Goal: Transaction & Acquisition: Purchase product/service

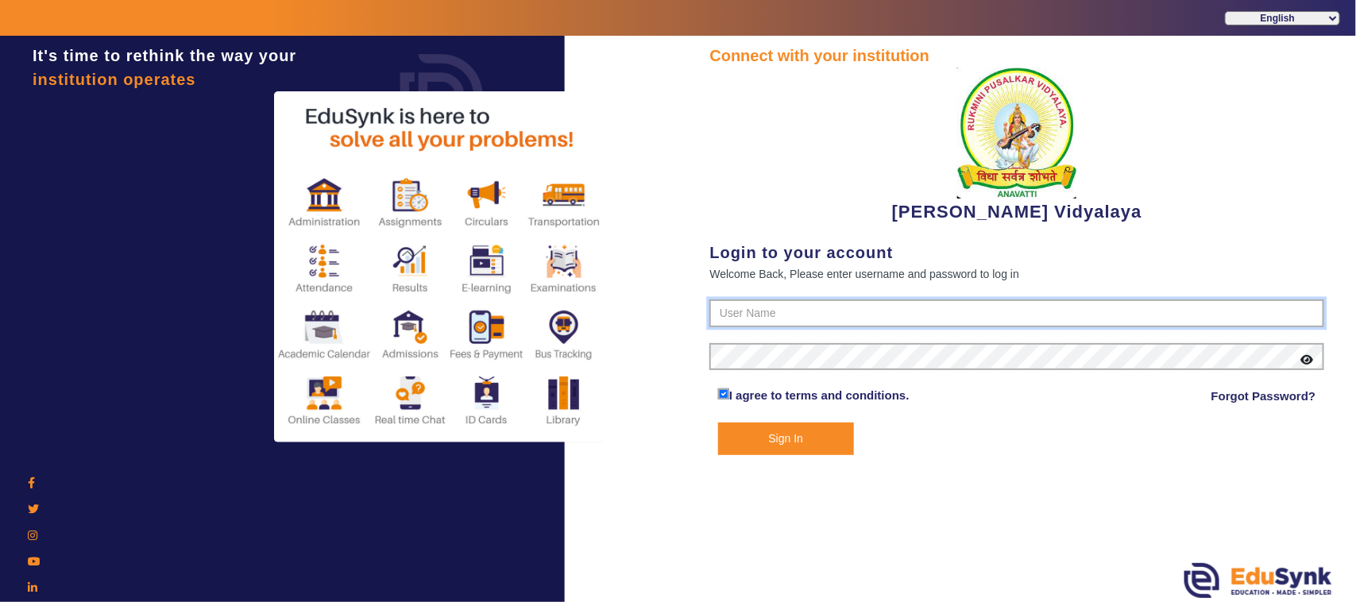
type input "1236547891"
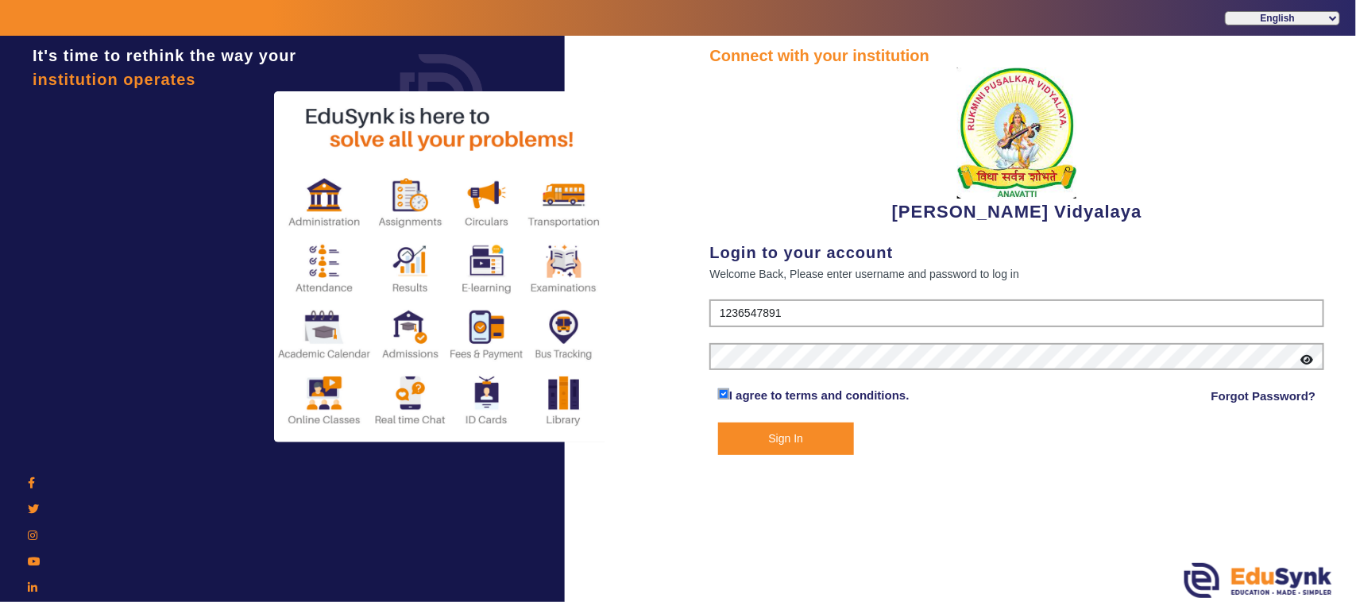
click at [801, 433] on button "Sign In" at bounding box center [786, 439] width 136 height 33
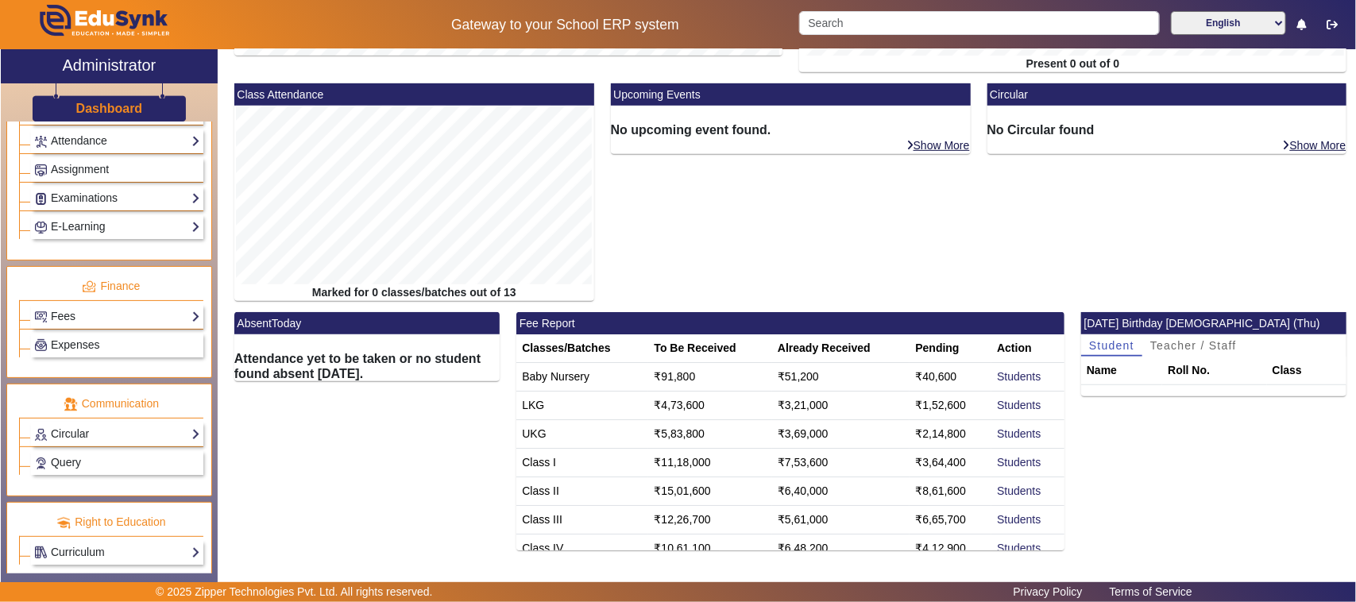
scroll to position [695, 0]
click at [110, 324] on link "Fees" at bounding box center [117, 315] width 166 height 18
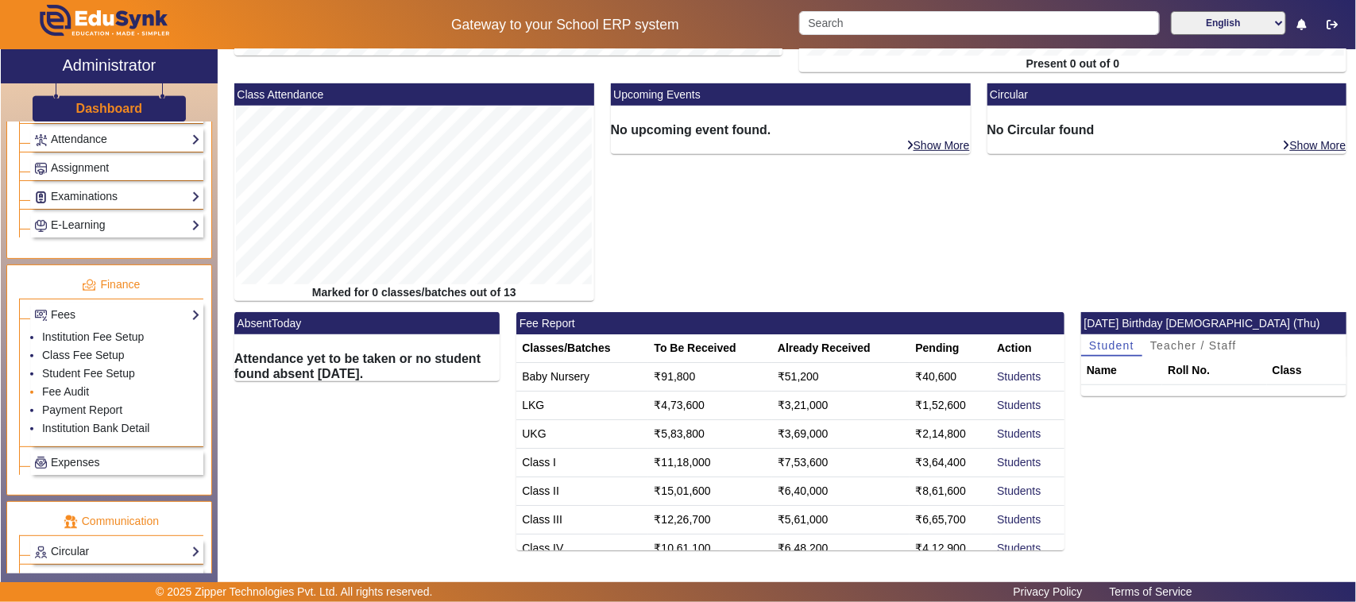
click at [89, 402] on li "Fee Audit" at bounding box center [121, 393] width 158 height 18
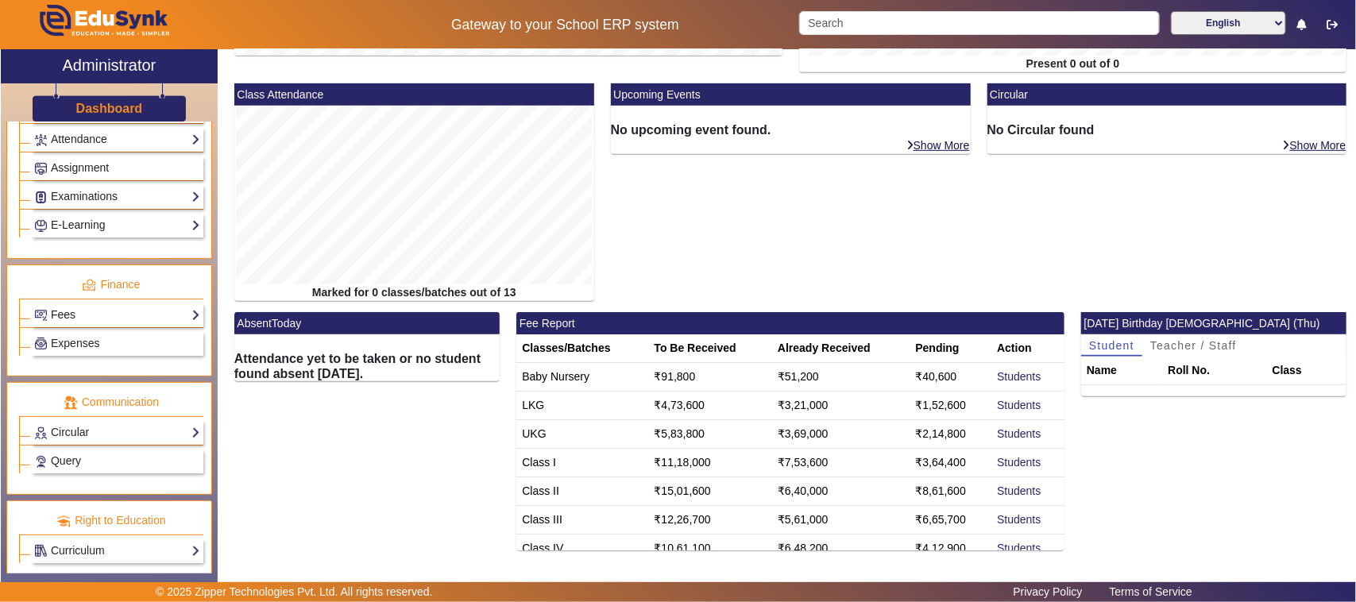
click at [121, 322] on link "Fees" at bounding box center [117, 315] width 166 height 18
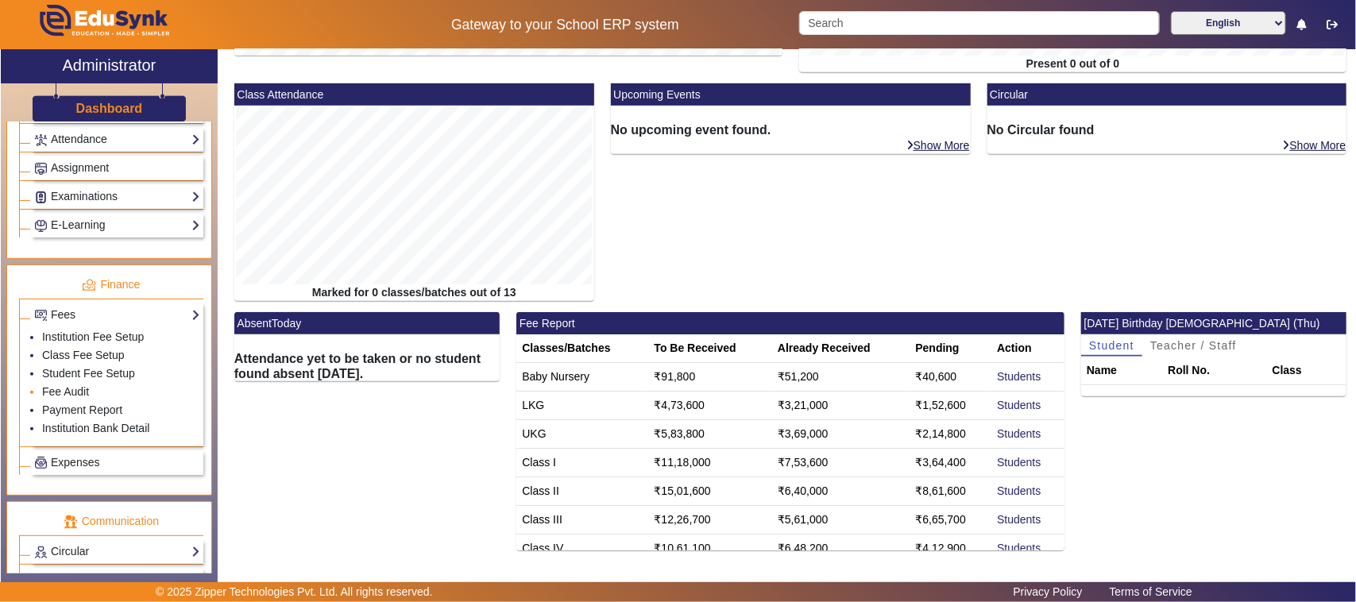
click at [92, 399] on li "Fee Audit" at bounding box center [121, 393] width 158 height 18
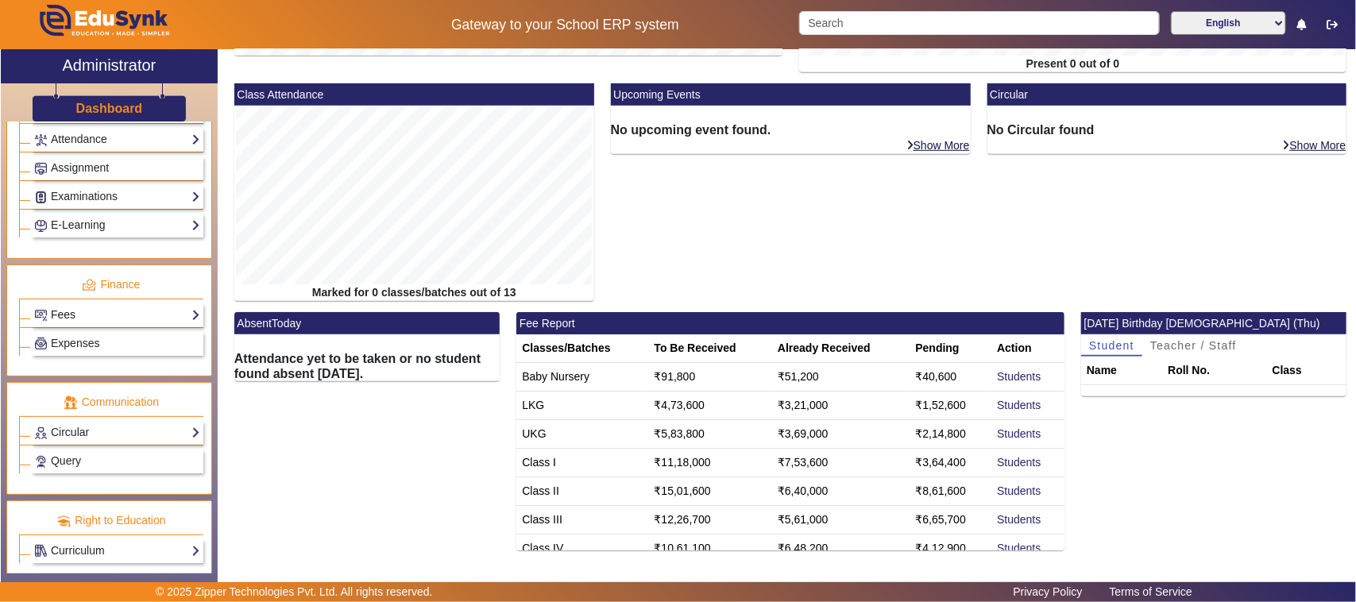
click at [115, 324] on link "Fees" at bounding box center [117, 315] width 166 height 18
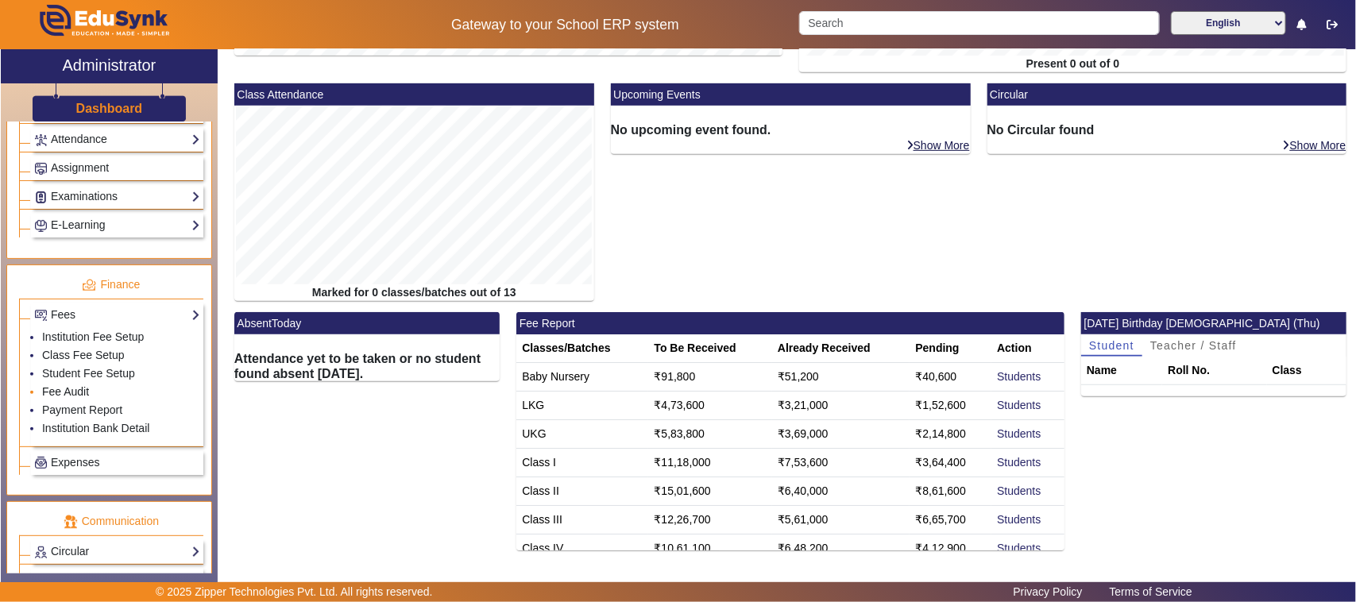
click at [72, 398] on link "Fee Audit" at bounding box center [65, 391] width 47 height 13
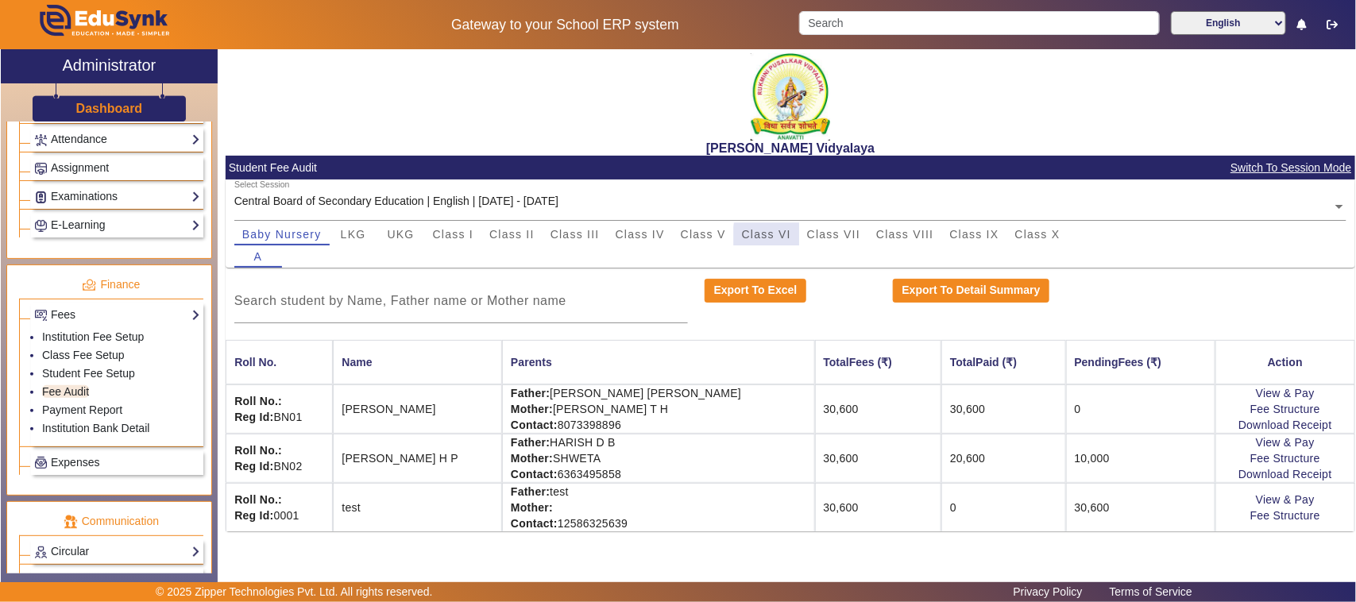
click at [791, 237] on span "Class VI" at bounding box center [766, 234] width 49 height 11
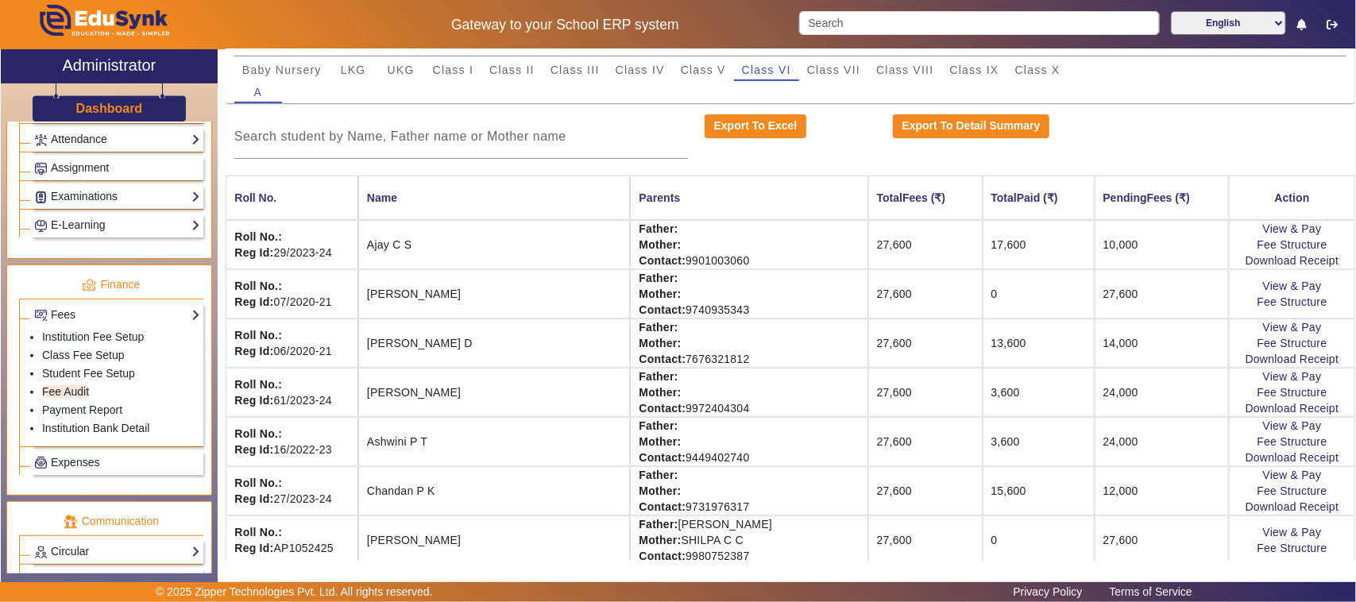
scroll to position [199, 0]
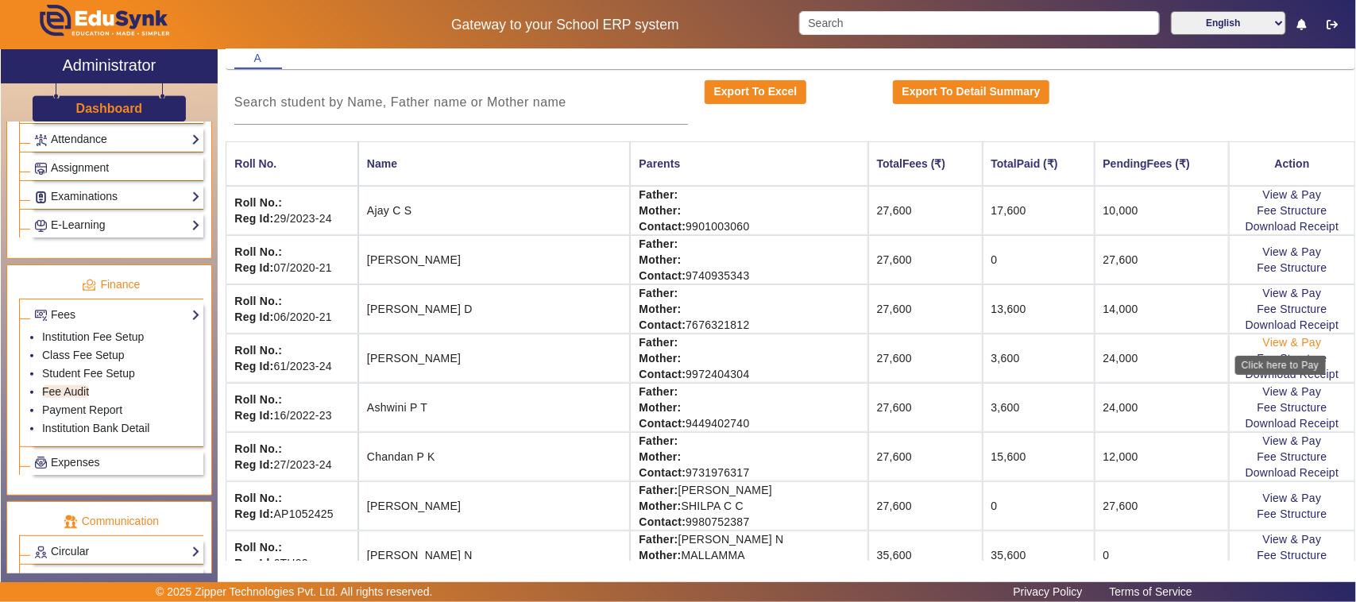
click at [1289, 339] on link "View & Pay" at bounding box center [1292, 342] width 59 height 13
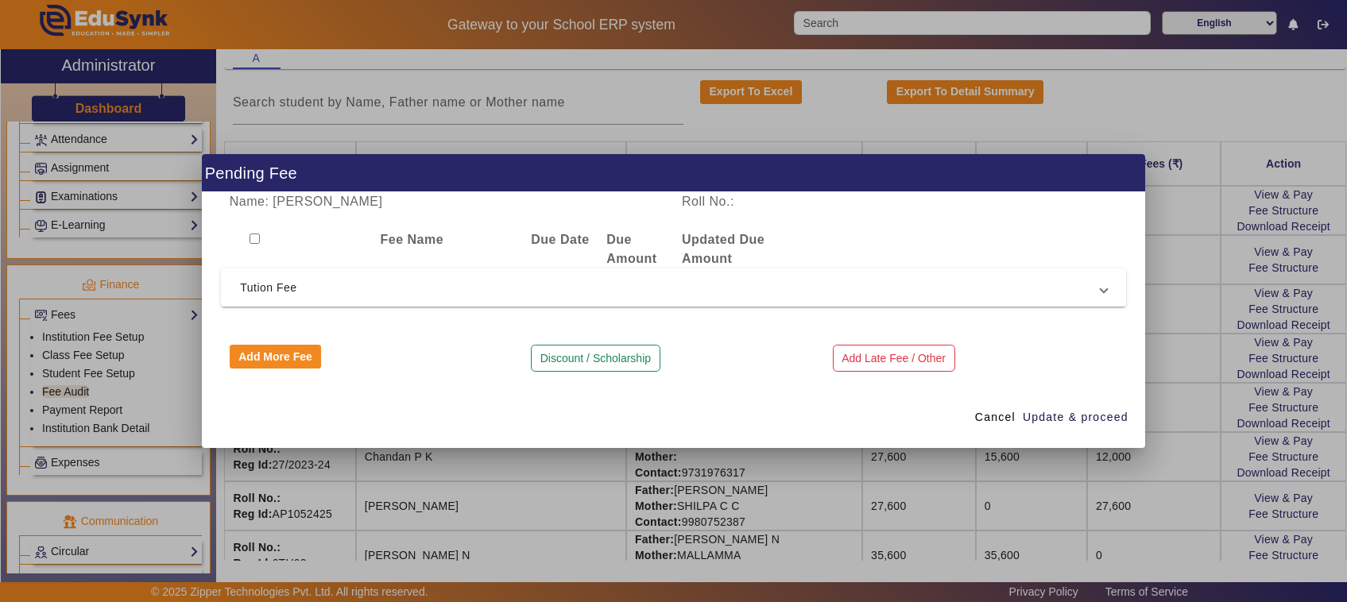
click at [272, 292] on span "Tution Fee" at bounding box center [670, 287] width 860 height 19
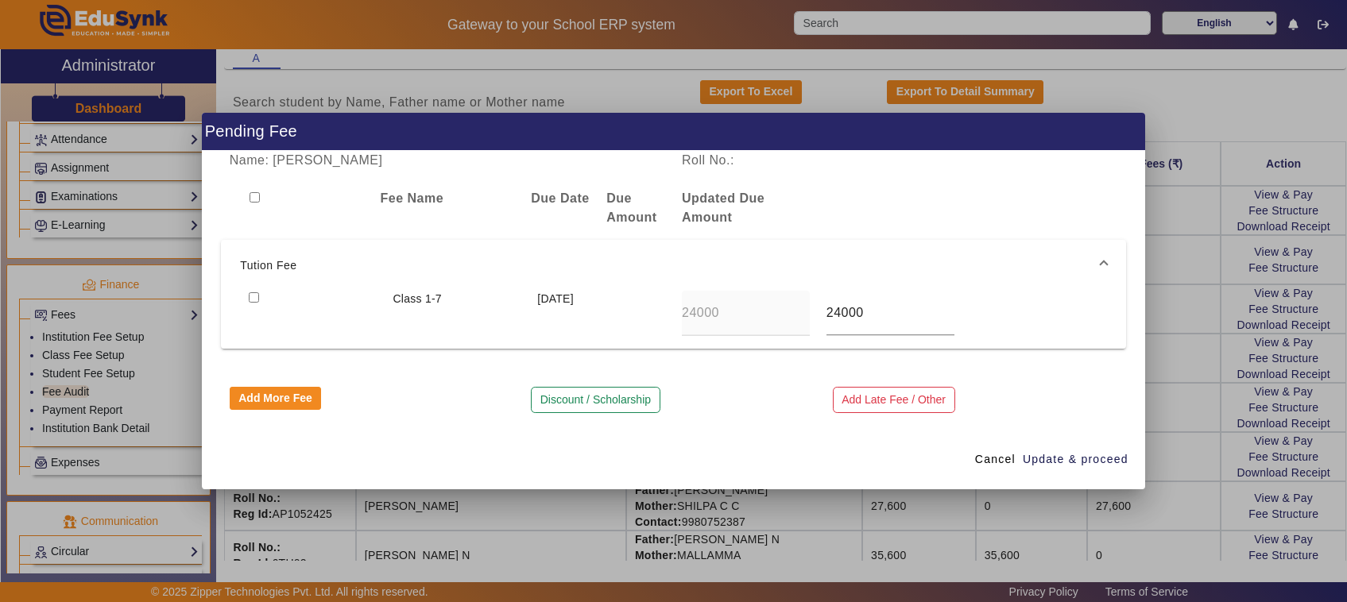
click at [249, 296] on input "checkbox" at bounding box center [254, 297] width 10 height 10
checkbox input "true"
click at [1042, 465] on span "Update & proceed" at bounding box center [1076, 459] width 106 height 17
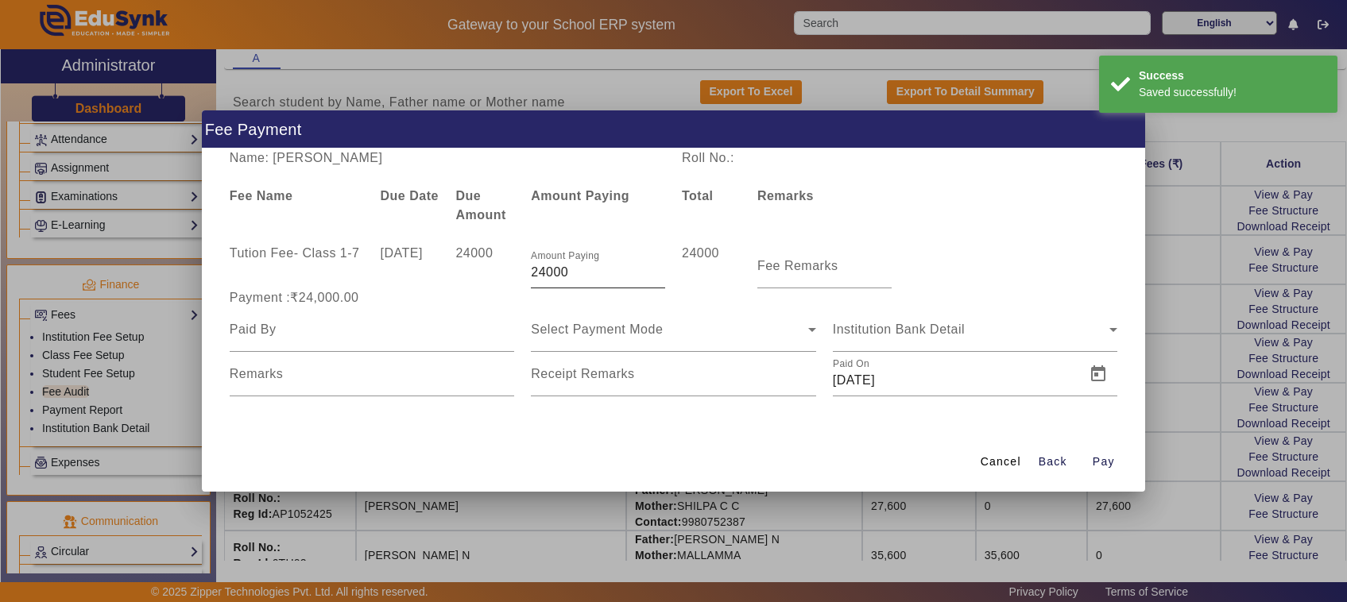
click at [590, 274] on input "24000" at bounding box center [598, 272] width 134 height 19
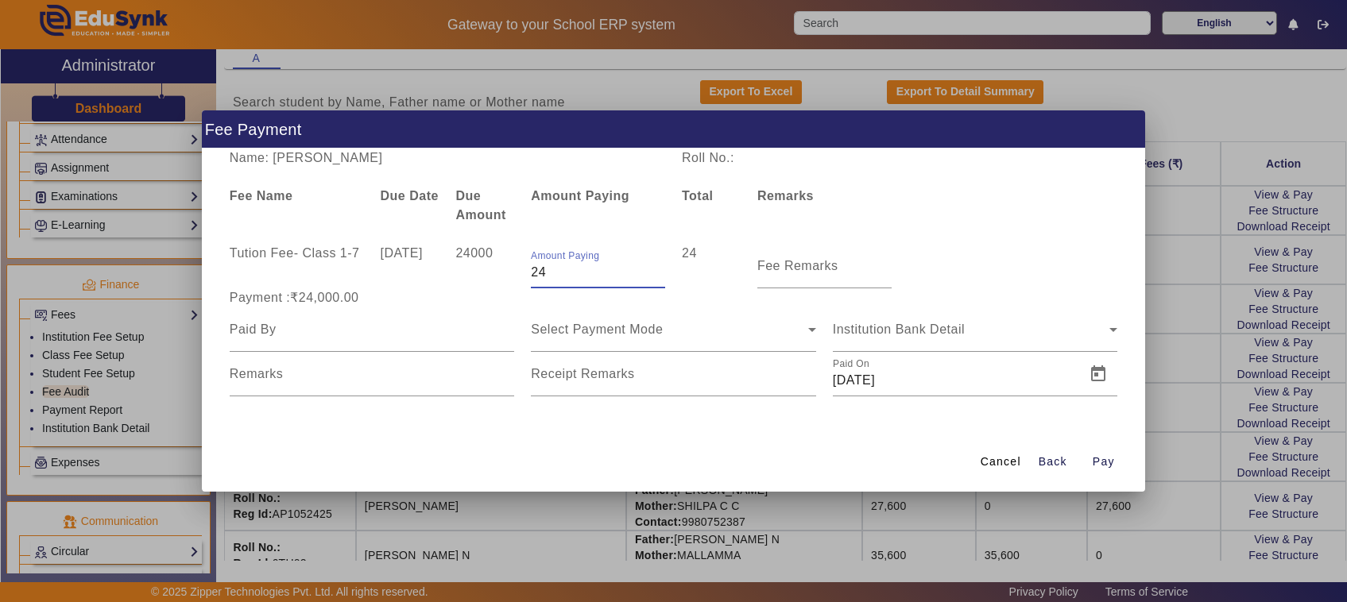
type input "2"
type input "12000"
click at [832, 274] on input "Fee Remarks" at bounding box center [824, 272] width 134 height 19
type input "1st payment"
click at [276, 334] on input at bounding box center [372, 329] width 285 height 19
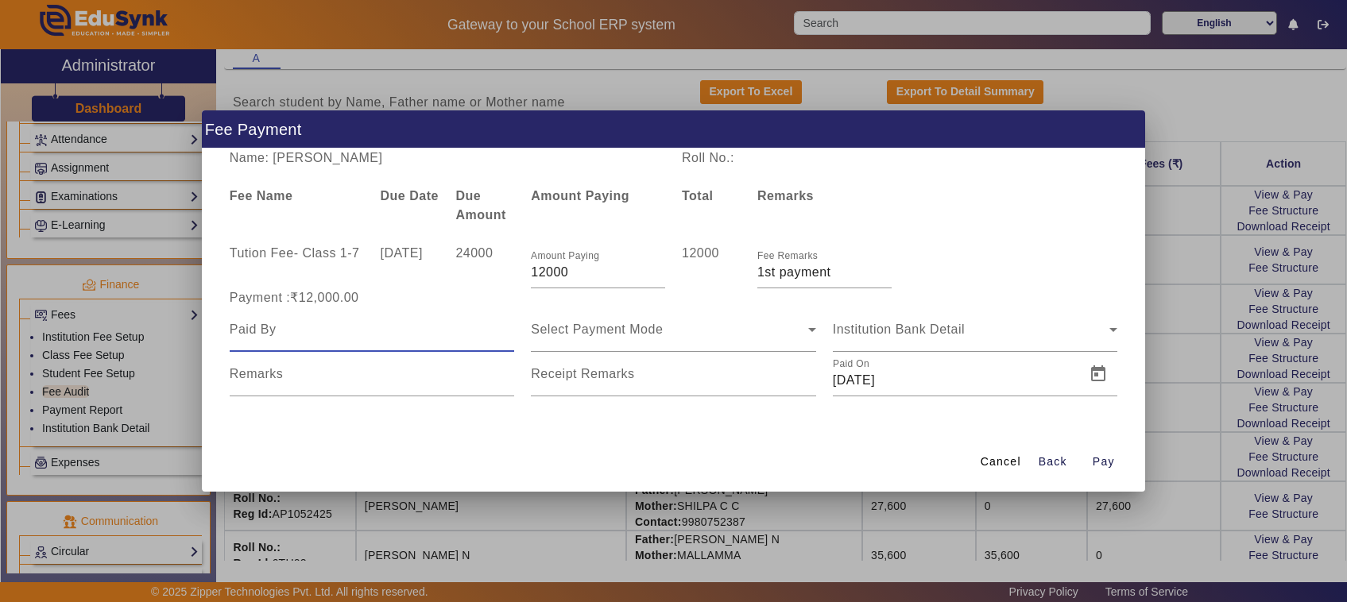
type input "G"
type input "Father"
click at [576, 330] on span "Select Payment Mode" at bounding box center [597, 330] width 132 height 14
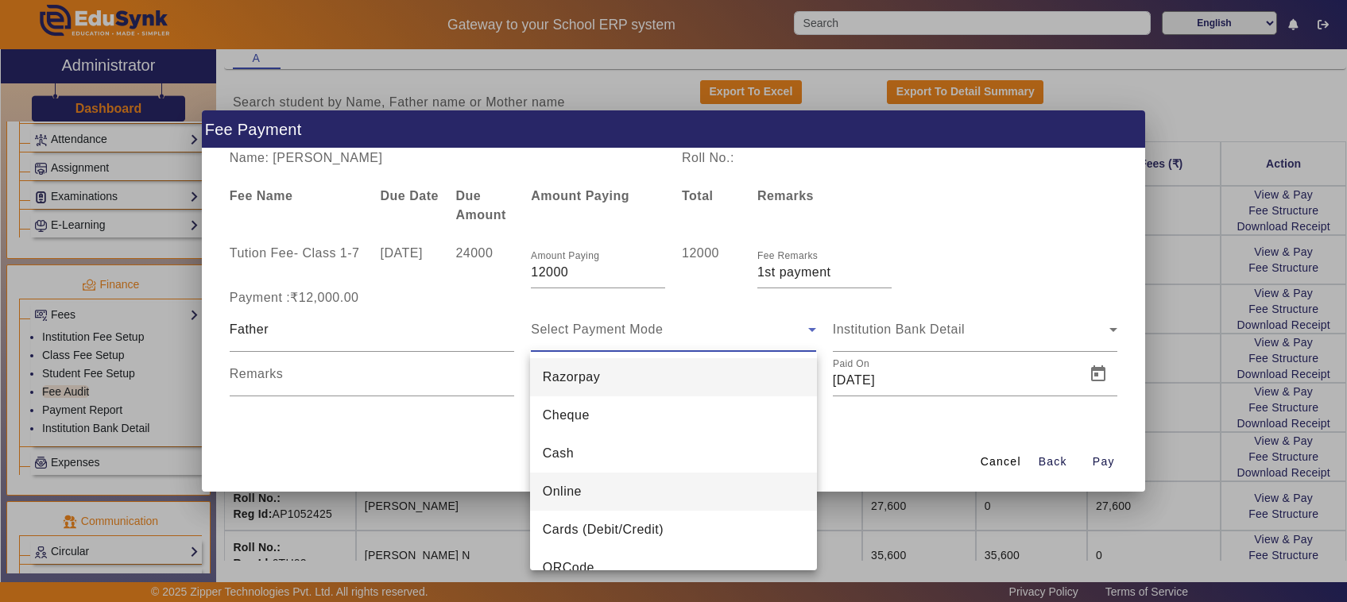
click at [560, 491] on span "Online" at bounding box center [562, 491] width 39 height 19
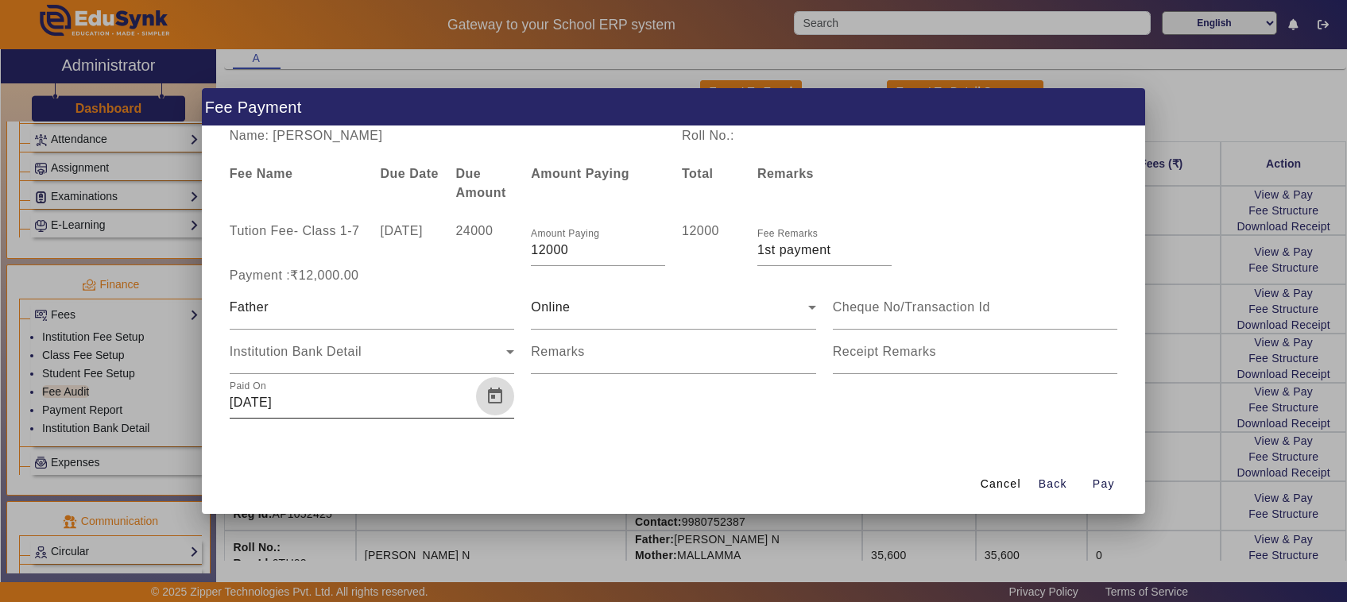
click at [499, 403] on span "Open calendar" at bounding box center [495, 396] width 38 height 38
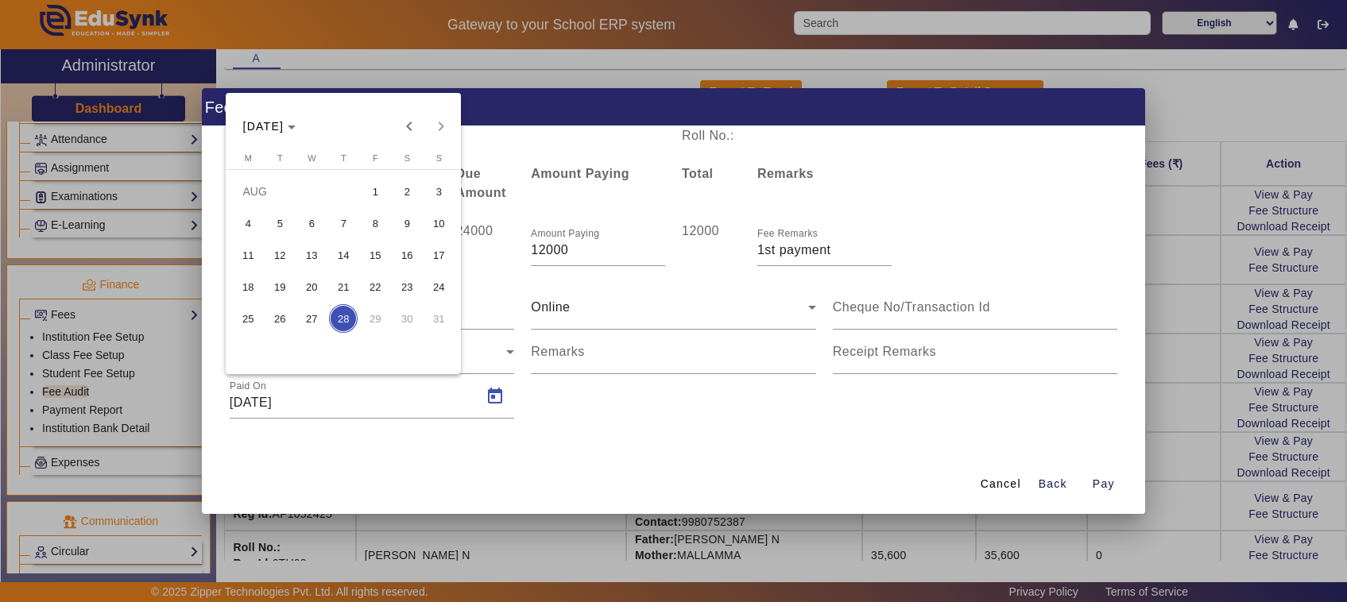
click at [258, 319] on span "25" at bounding box center [248, 318] width 29 height 29
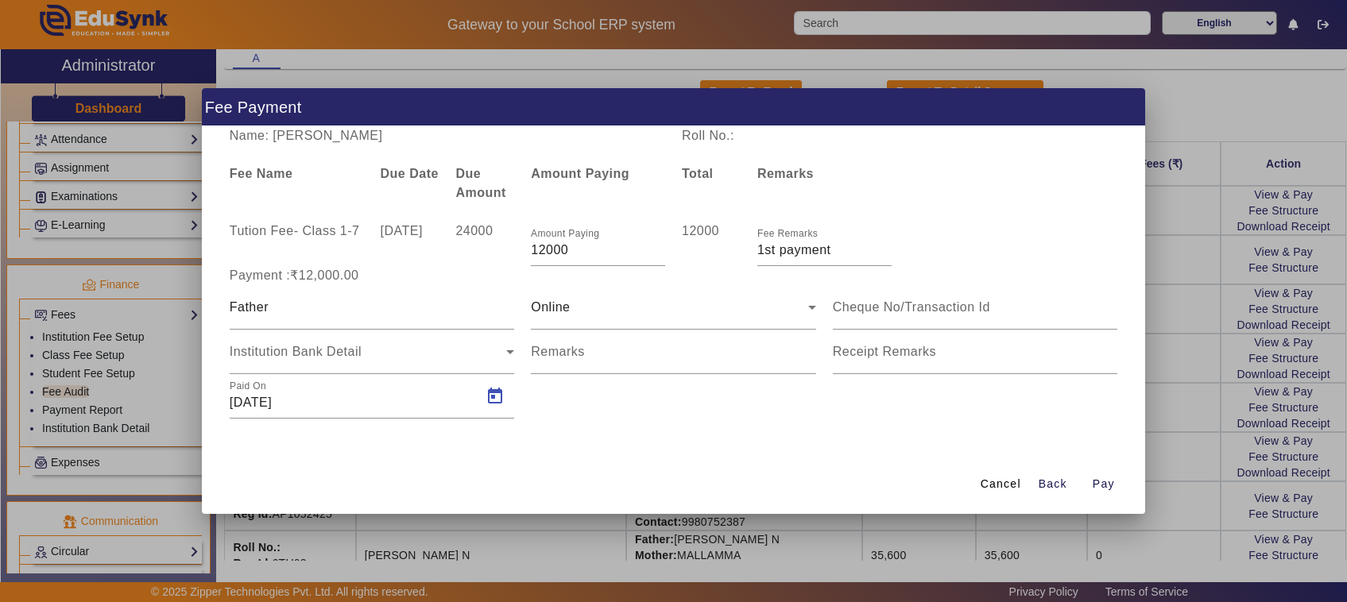
type input "[DATE]"
click at [593, 350] on input "Remarks" at bounding box center [673, 358] width 285 height 19
type input "783"
click at [891, 311] on input at bounding box center [975, 307] width 285 height 19
type input "187422957416"
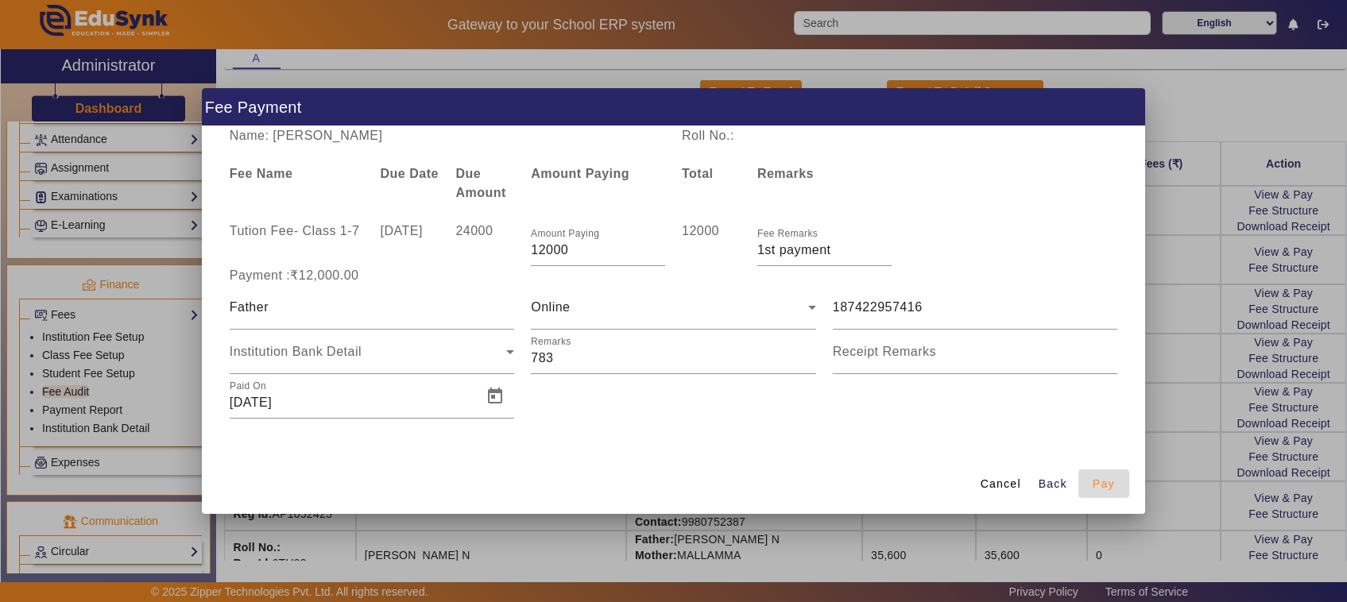
click at [1106, 486] on span "Pay" at bounding box center [1103, 484] width 22 height 17
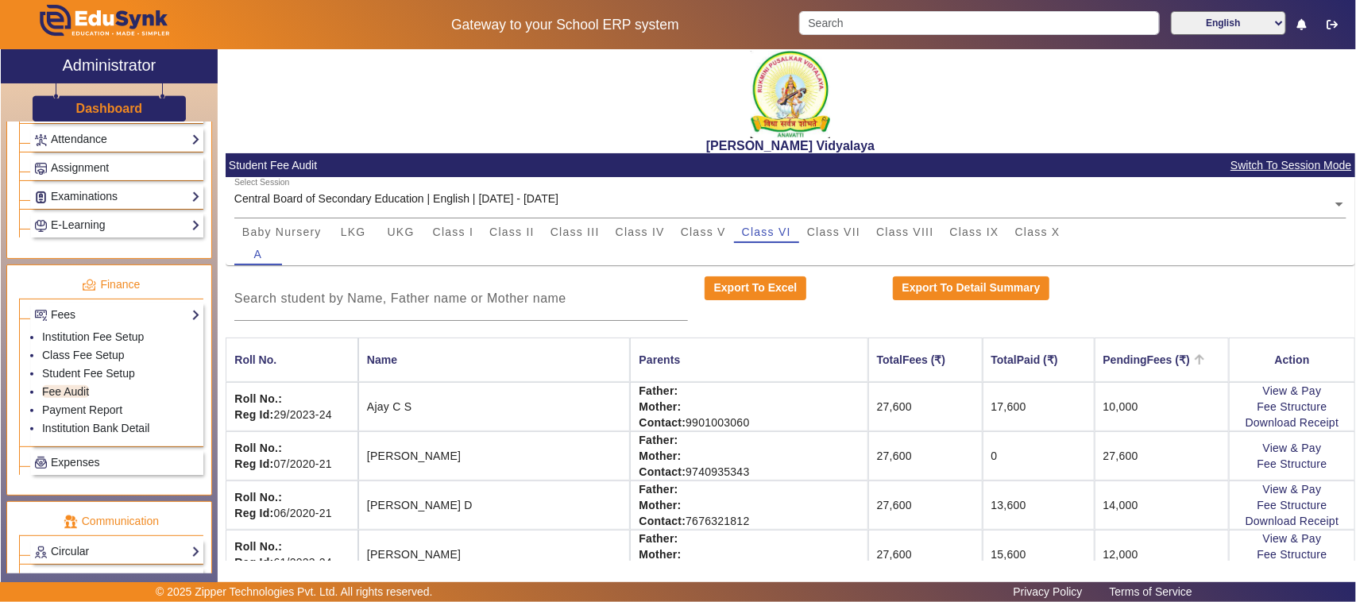
scroll to position [0, 0]
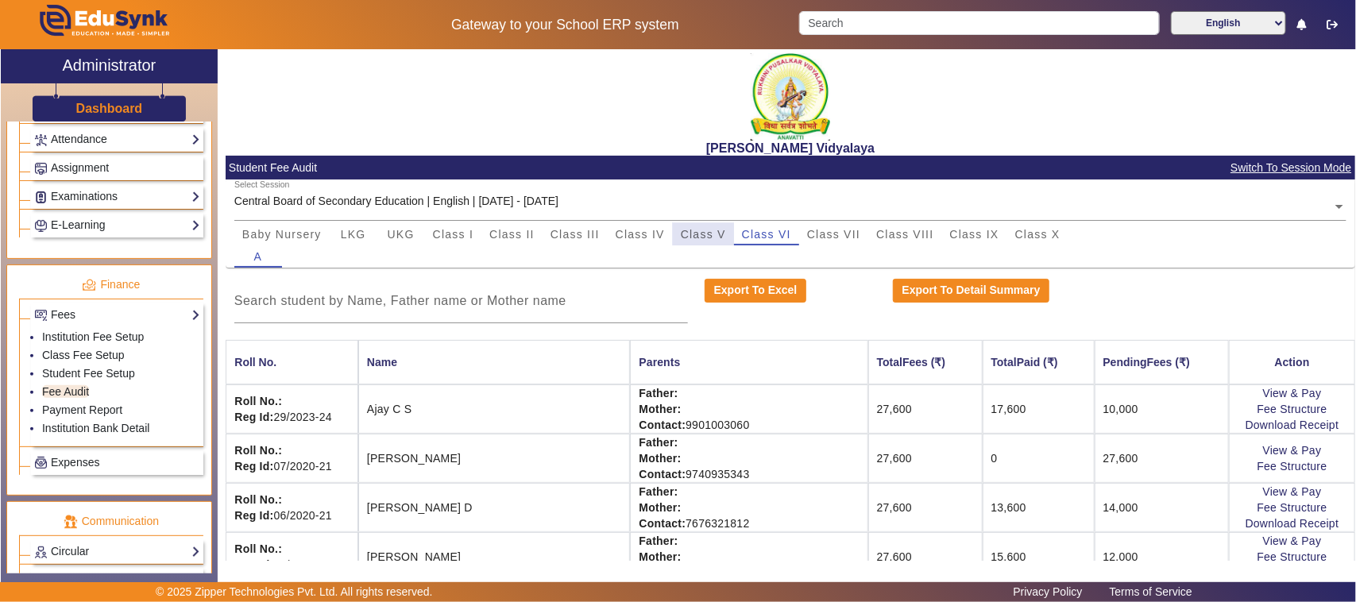
click at [695, 233] on span "Class V" at bounding box center [703, 234] width 45 height 11
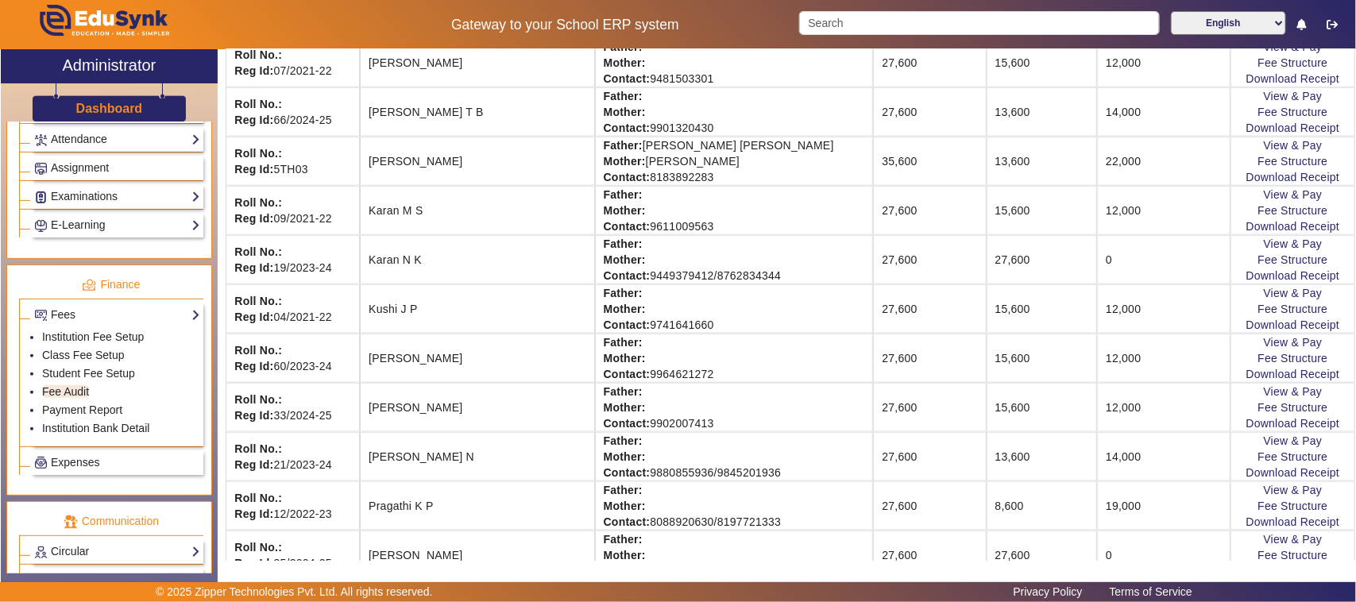
scroll to position [695, 0]
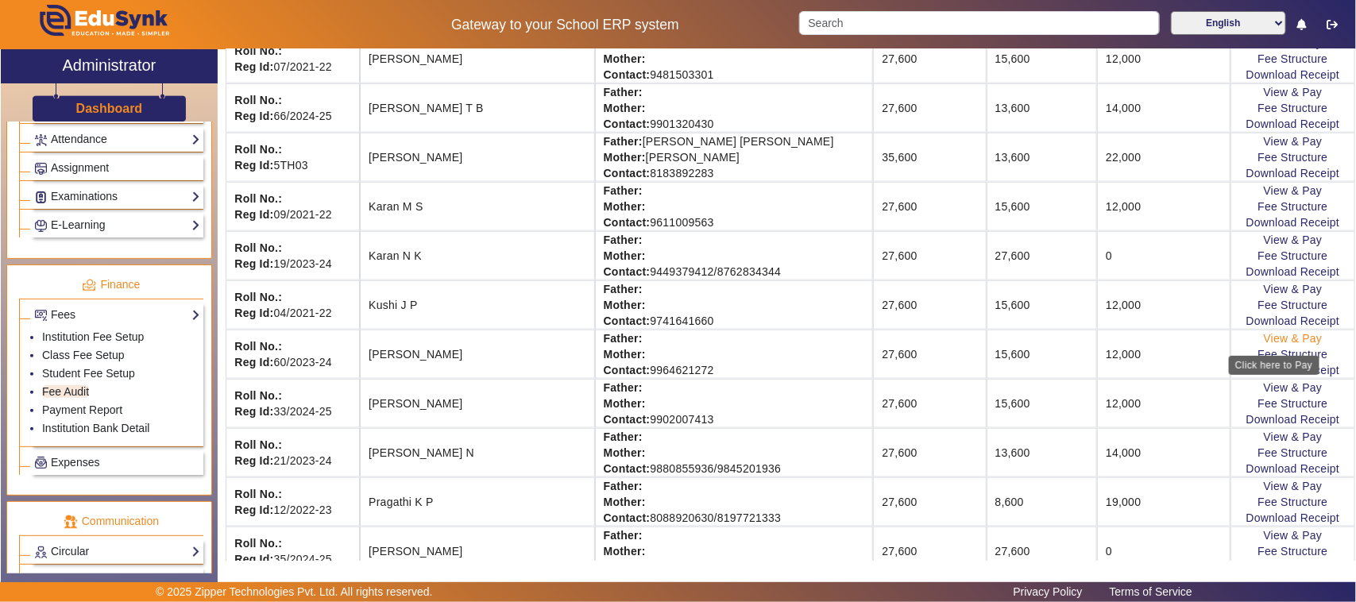
click at [1278, 345] on link "View & Pay" at bounding box center [1293, 338] width 59 height 13
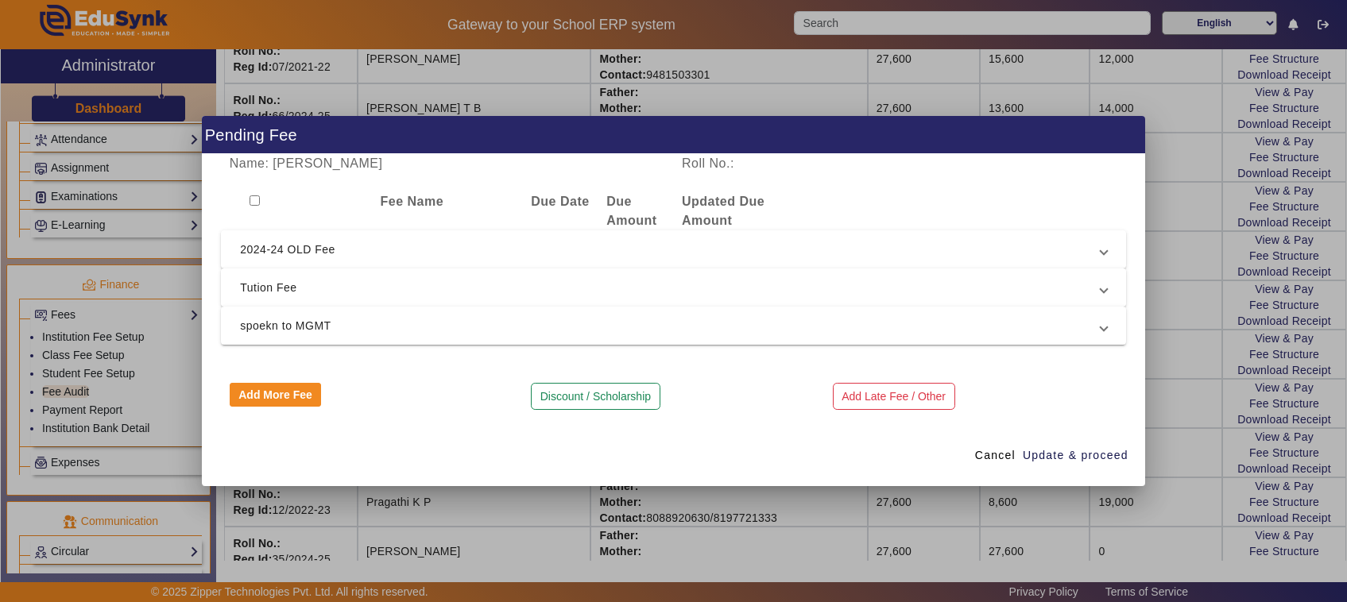
click at [280, 284] on span "Tution Fee" at bounding box center [670, 287] width 860 height 19
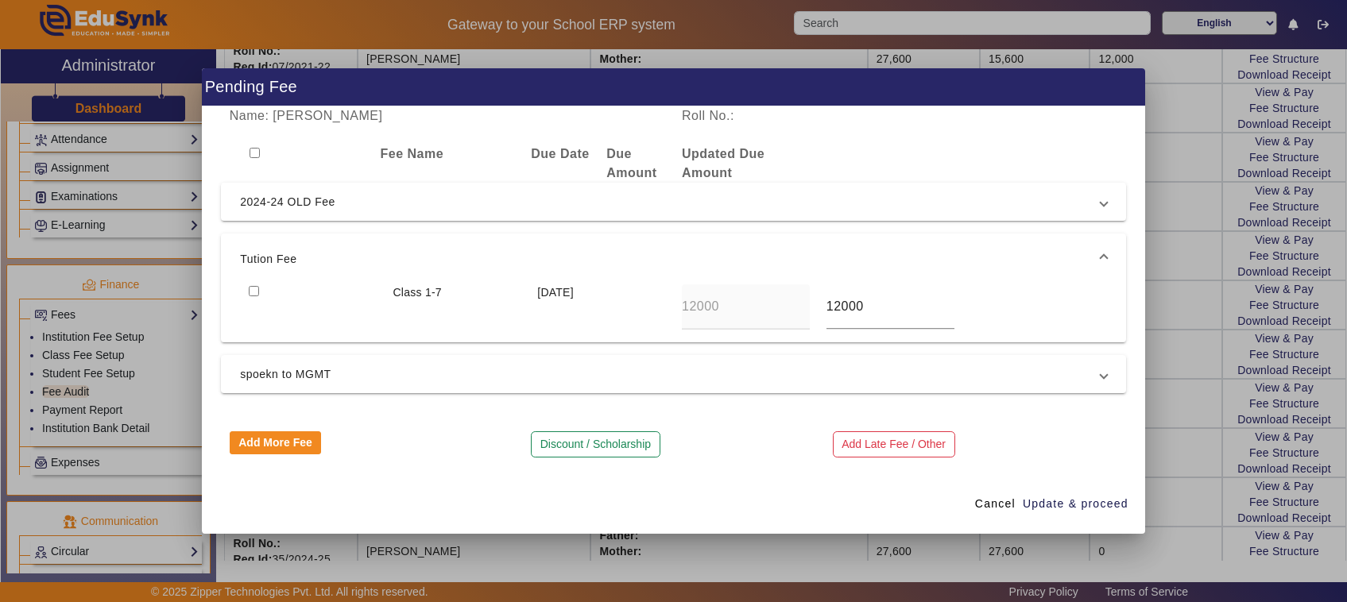
click at [1176, 381] on div at bounding box center [673, 301] width 1347 height 602
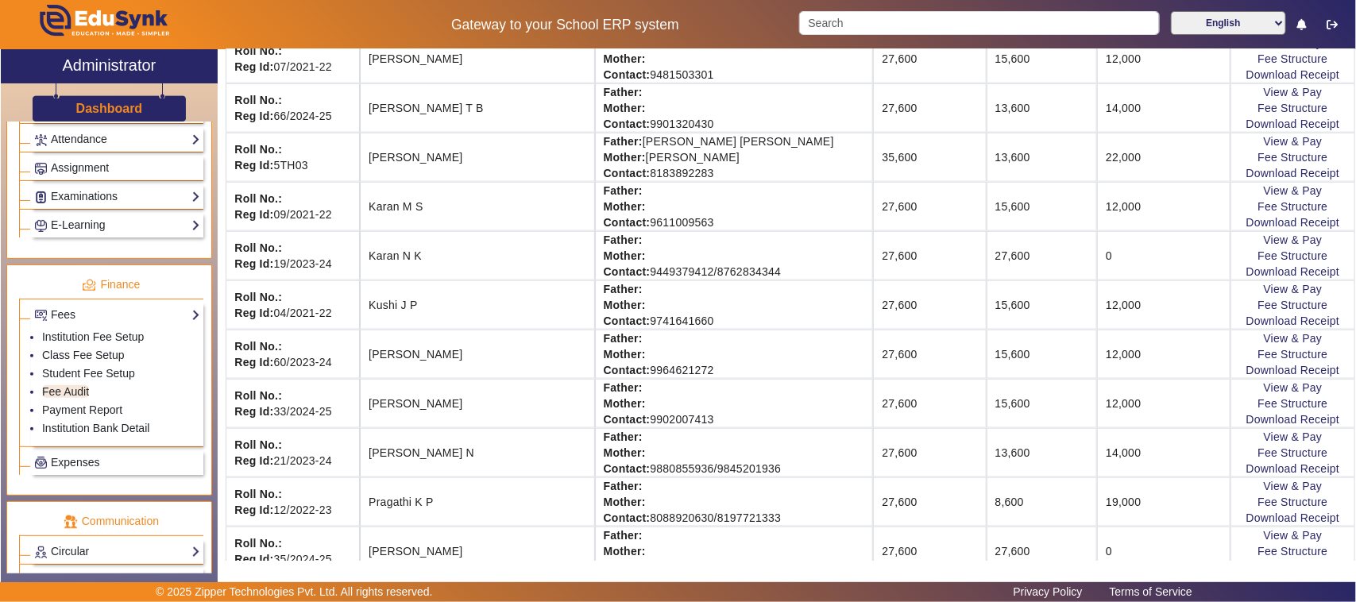
click at [1238, 379] on td "View & Pay Fee Structure Download Receipt" at bounding box center [1293, 354] width 125 height 49
click at [1247, 376] on link "Download Receipt" at bounding box center [1294, 370] width 94 height 13
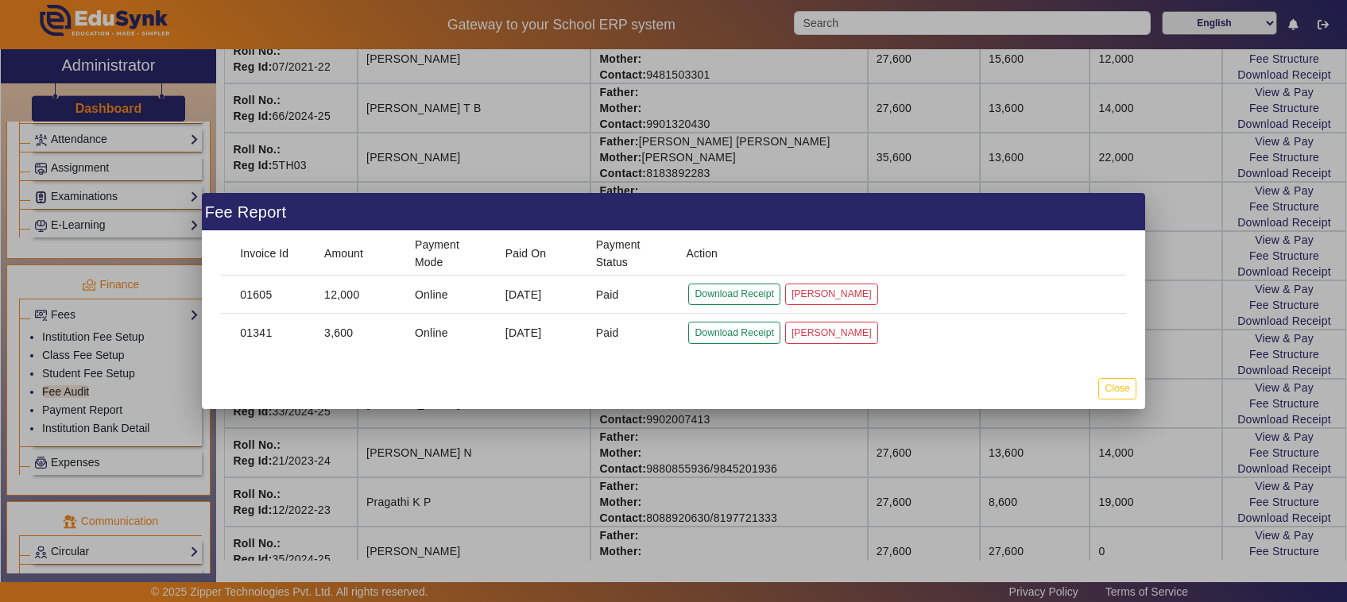
click at [1217, 319] on div at bounding box center [673, 301] width 1347 height 602
